Goal: Transaction & Acquisition: Purchase product/service

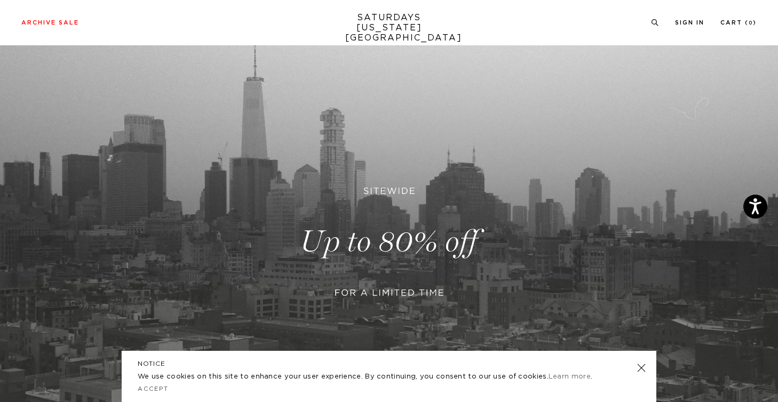
scroll to position [100, 0]
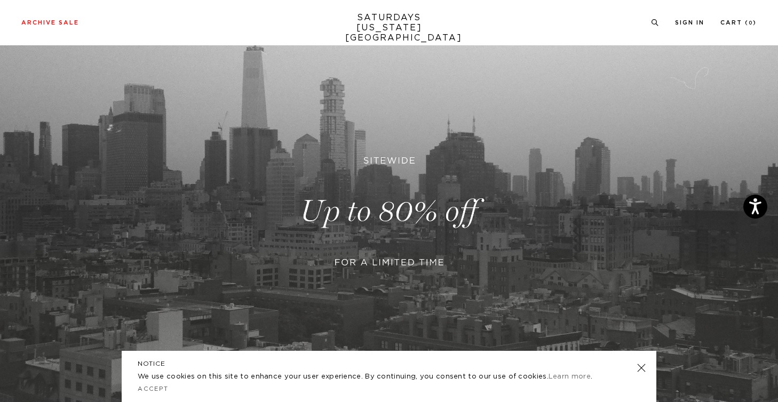
click at [427, 205] on link at bounding box center [389, 211] width 778 height 477
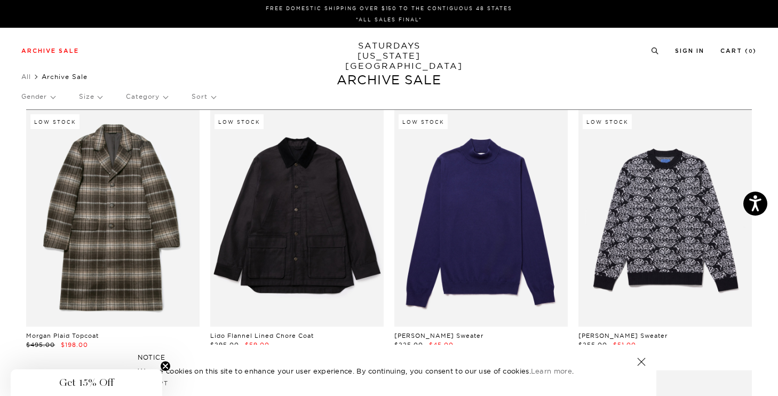
click at [91, 100] on p "Size" at bounding box center [90, 96] width 23 height 25
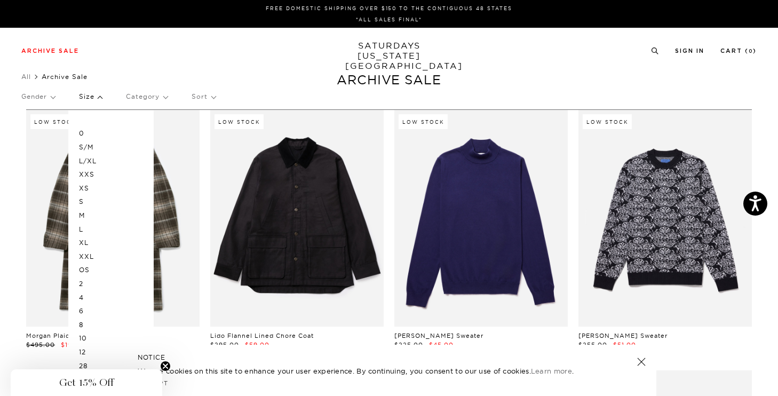
click at [83, 202] on p "S" at bounding box center [111, 202] width 64 height 14
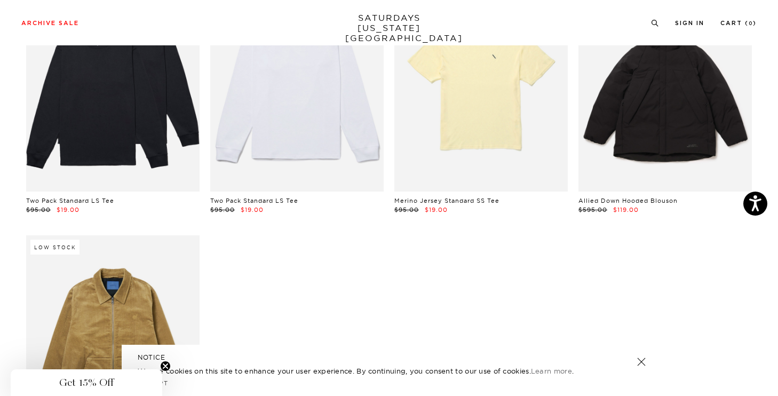
scroll to position [4509, 1]
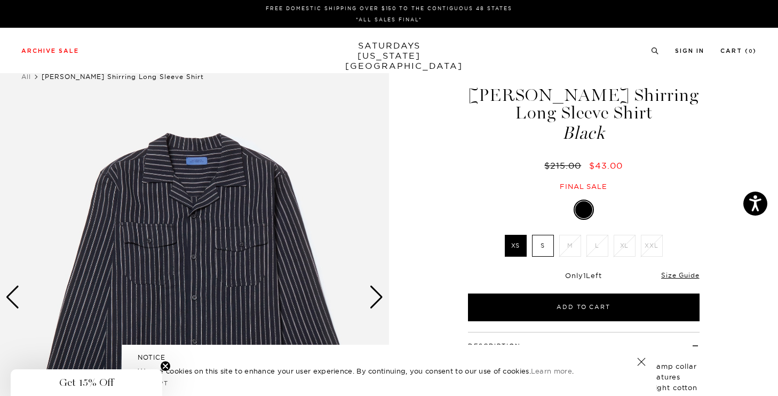
click at [379, 296] on div "Next slide" at bounding box center [376, 297] width 14 height 23
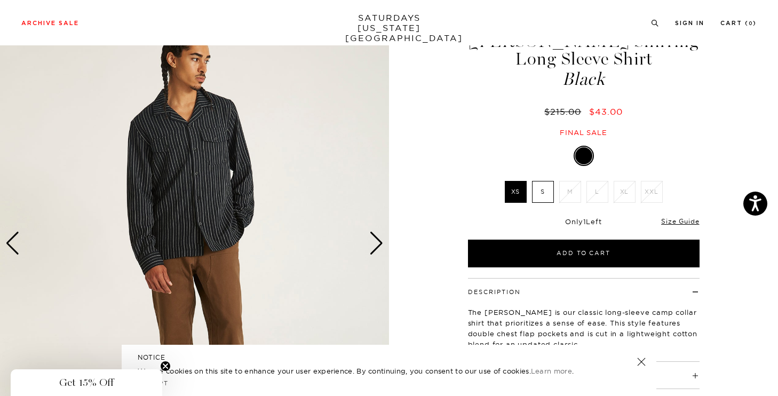
scroll to position [53, 0]
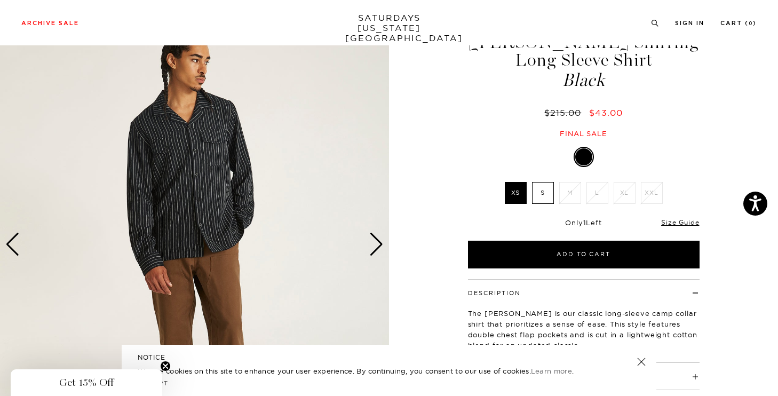
click at [376, 237] on div "Next slide" at bounding box center [376, 244] width 14 height 23
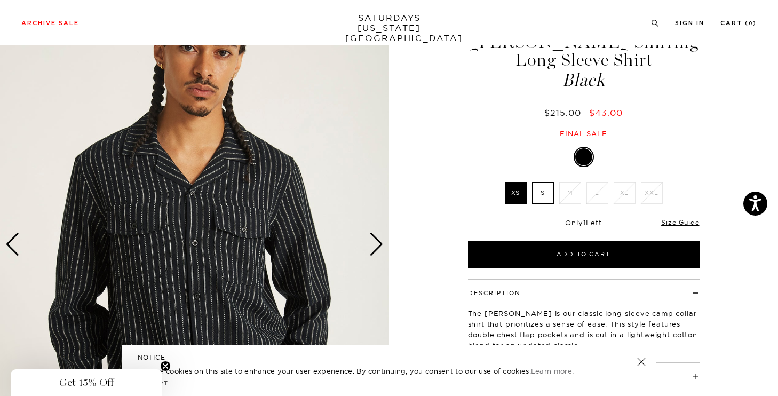
click at [376, 240] on div "Next slide" at bounding box center [376, 244] width 14 height 23
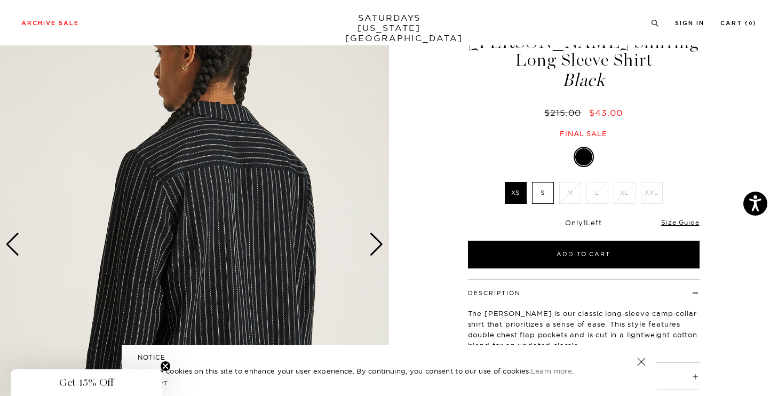
click at [376, 240] on div "Next slide" at bounding box center [376, 244] width 14 height 23
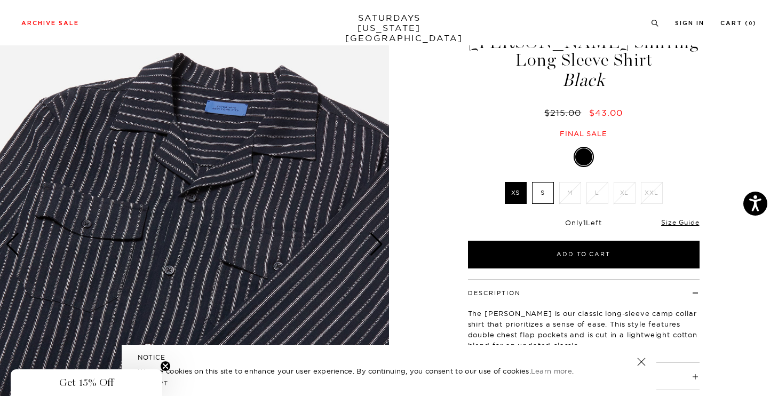
click at [376, 240] on div "Next slide" at bounding box center [376, 244] width 14 height 23
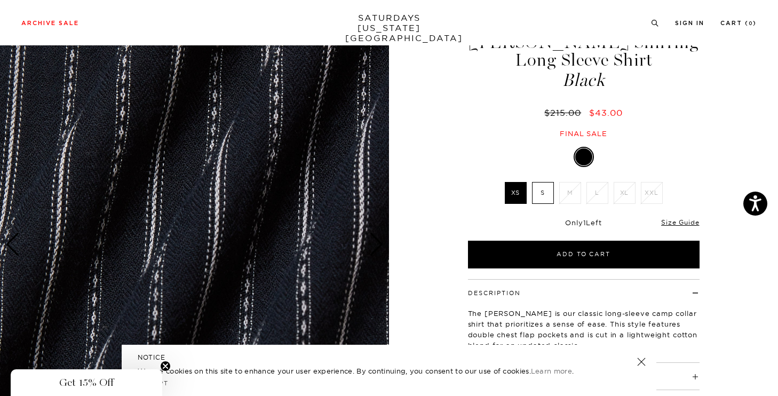
click at [376, 240] on div "Next slide" at bounding box center [376, 244] width 14 height 23
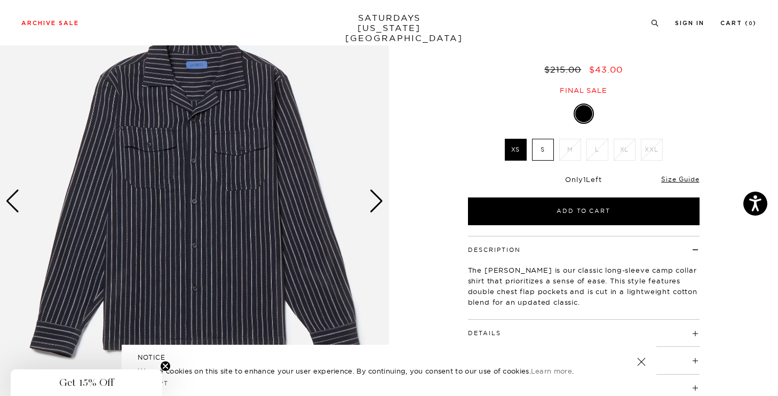
scroll to position [127, 0]
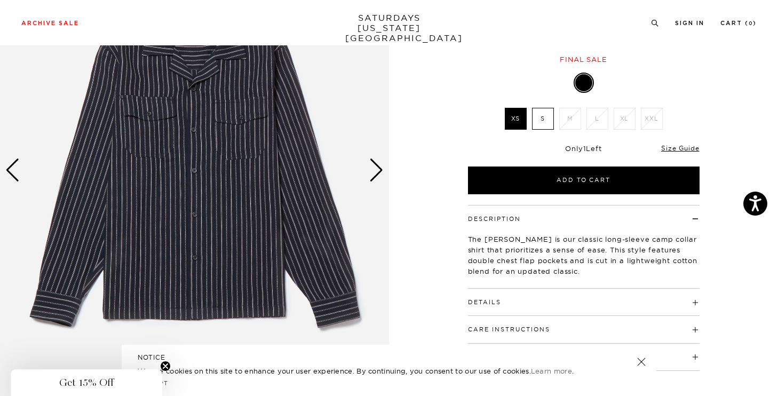
click at [550, 123] on label "S" at bounding box center [543, 119] width 22 height 22
click at [0, 0] on input "S" at bounding box center [0, 0] width 0 height 0
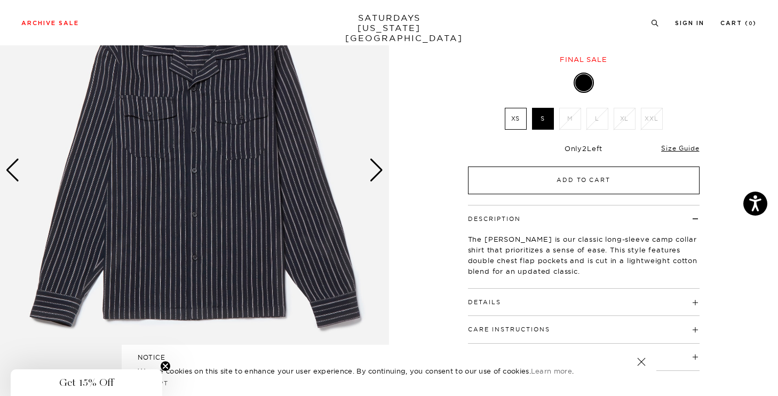
click at [573, 177] on button "Add to Cart" at bounding box center [584, 181] width 232 height 28
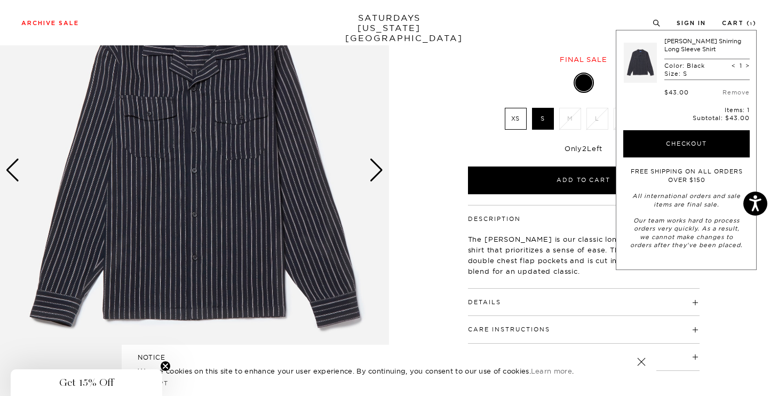
click at [567, 276] on div "The Marco is our classic long-sleeve camp collar shirt that prioritizes a sense…" at bounding box center [584, 251] width 232 height 56
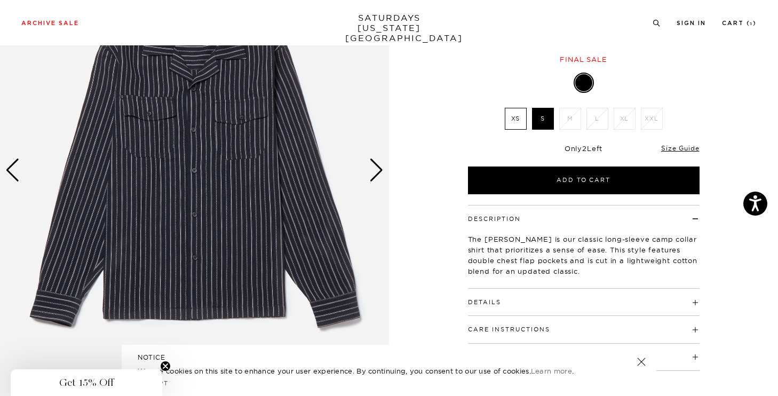
click at [527, 299] on h4 "Details" at bounding box center [584, 298] width 232 height 18
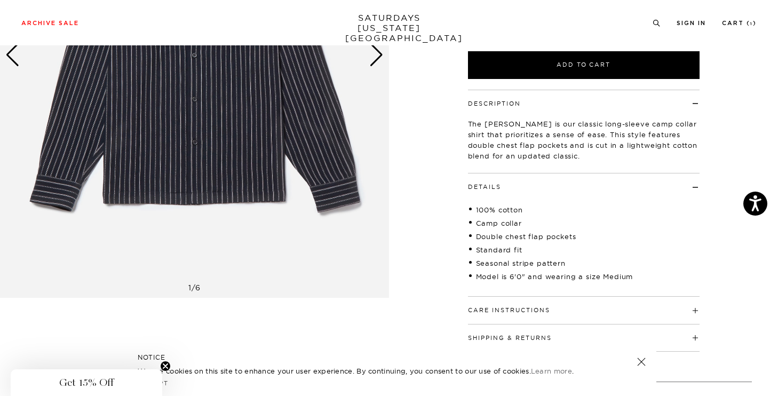
scroll to position [282, 0]
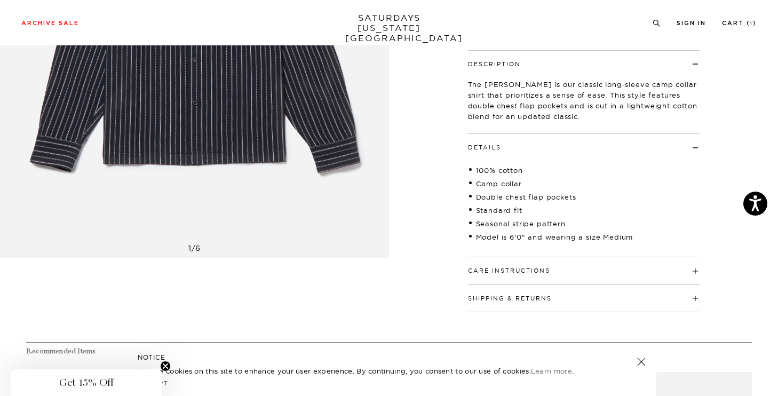
click at [526, 263] on h4 "Care Instructions" at bounding box center [584, 266] width 232 height 18
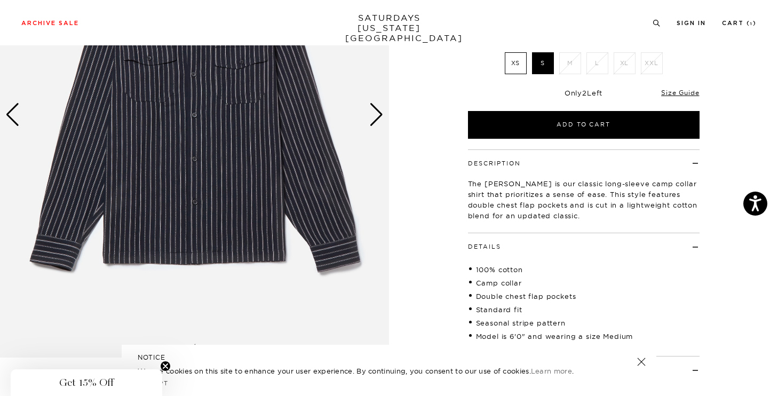
scroll to position [37, 2]
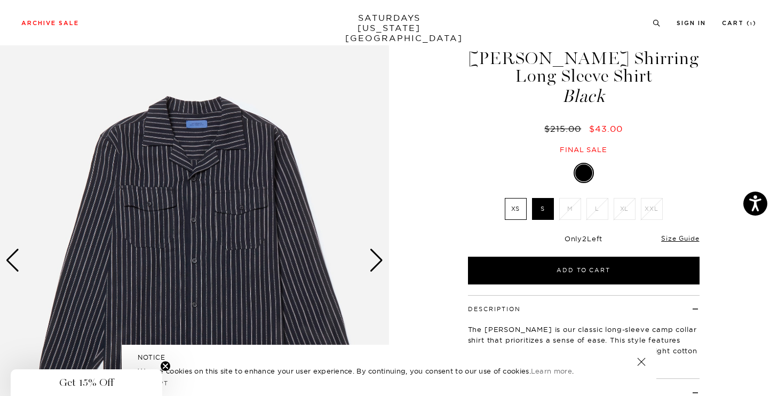
click at [379, 268] on div "Next slide" at bounding box center [376, 260] width 14 height 23
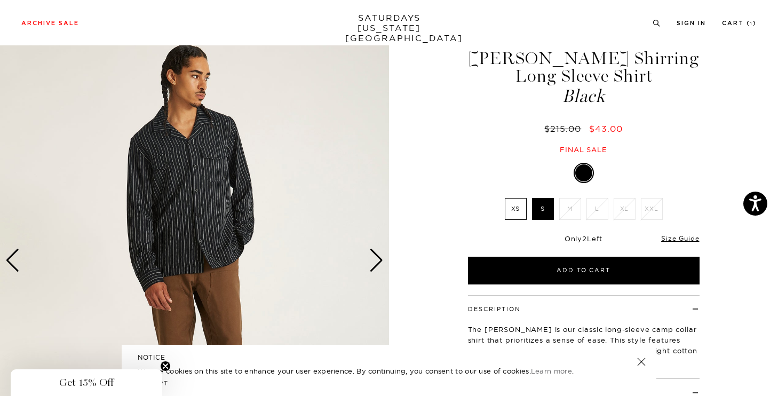
click at [379, 267] on div "Next slide" at bounding box center [376, 260] width 14 height 23
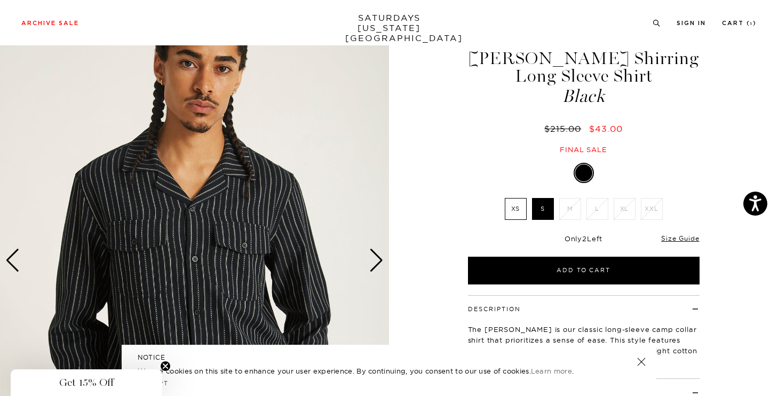
click at [379, 267] on div "Next slide" at bounding box center [376, 260] width 14 height 23
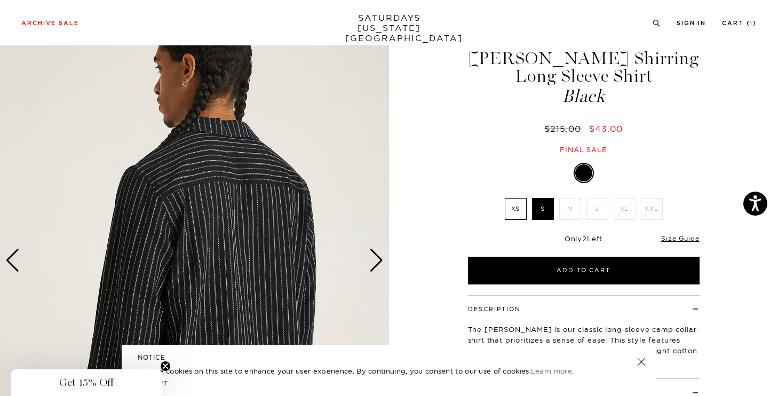
click at [379, 267] on div "Next slide" at bounding box center [376, 260] width 14 height 23
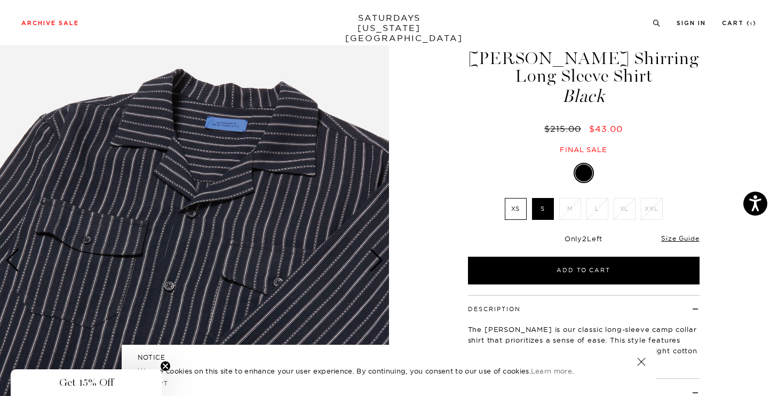
click at [379, 267] on div "Next slide" at bounding box center [376, 260] width 14 height 23
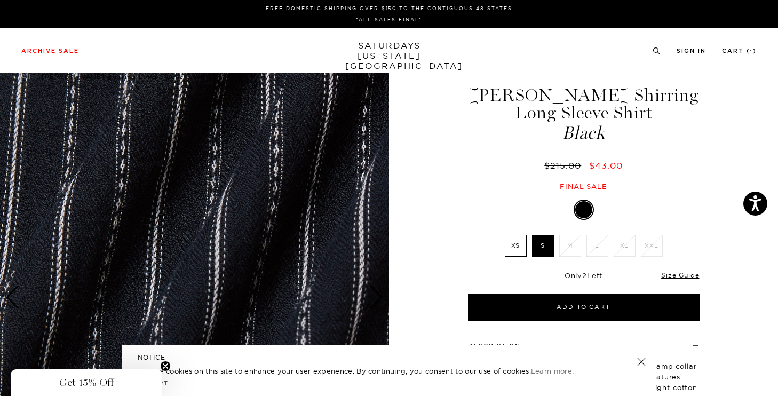
scroll to position [0, 2]
